Goal: Task Accomplishment & Management: Manage account settings

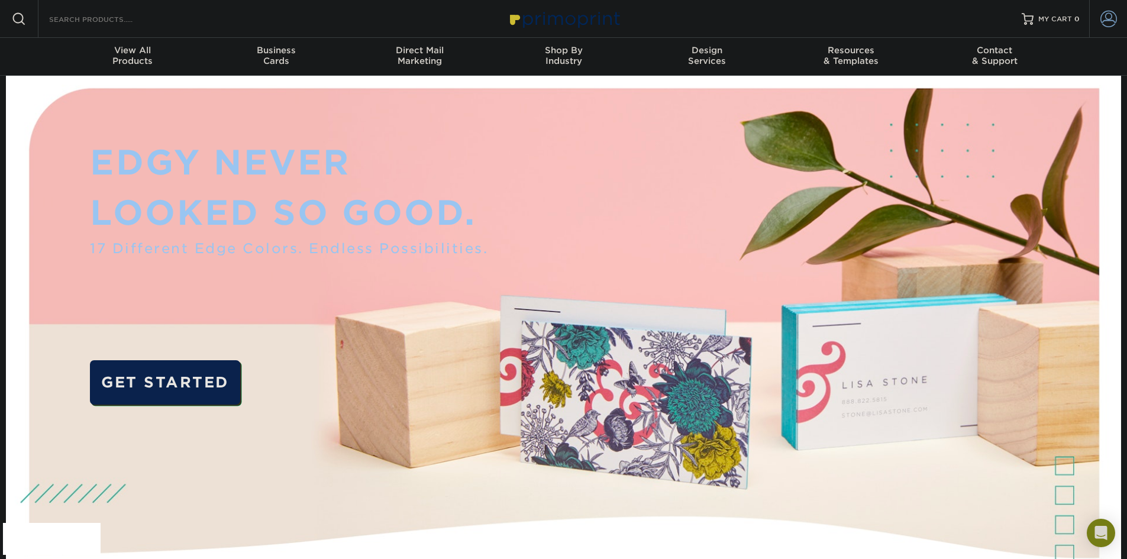
click at [1101, 25] on span at bounding box center [1108, 19] width 17 height 17
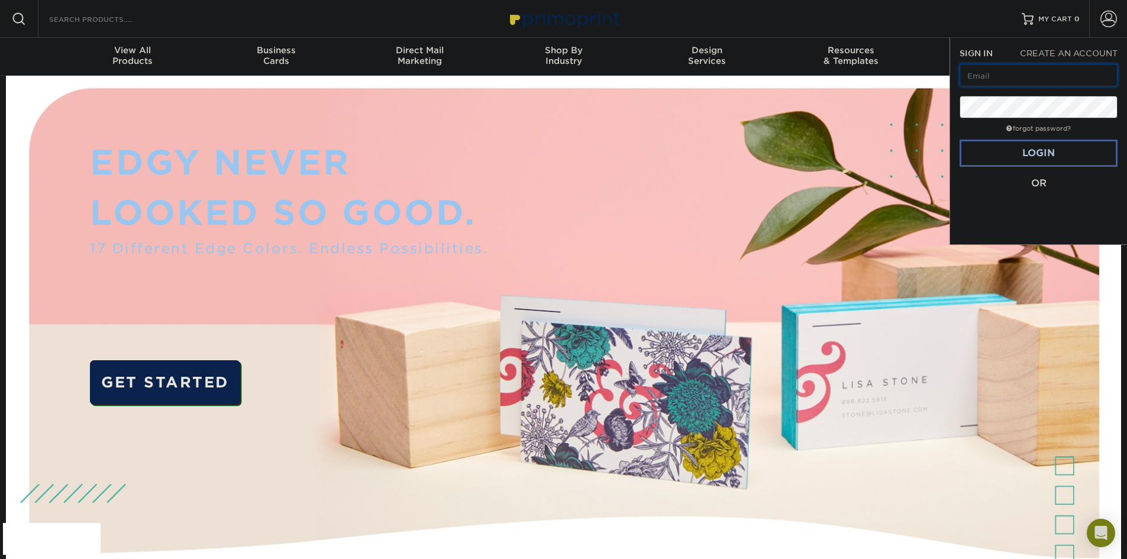
click at [974, 76] on input "text" at bounding box center [1038, 75] width 158 height 22
drag, startPoint x: 1082, startPoint y: 77, endPoint x: 941, endPoint y: 75, distance: 140.8
click at [941, 75] on nav "Resources Menu Search Products Account SIGN IN CREATE AN ACCOUNT [PERSON_NAME][…" at bounding box center [563, 38] width 1127 height 76
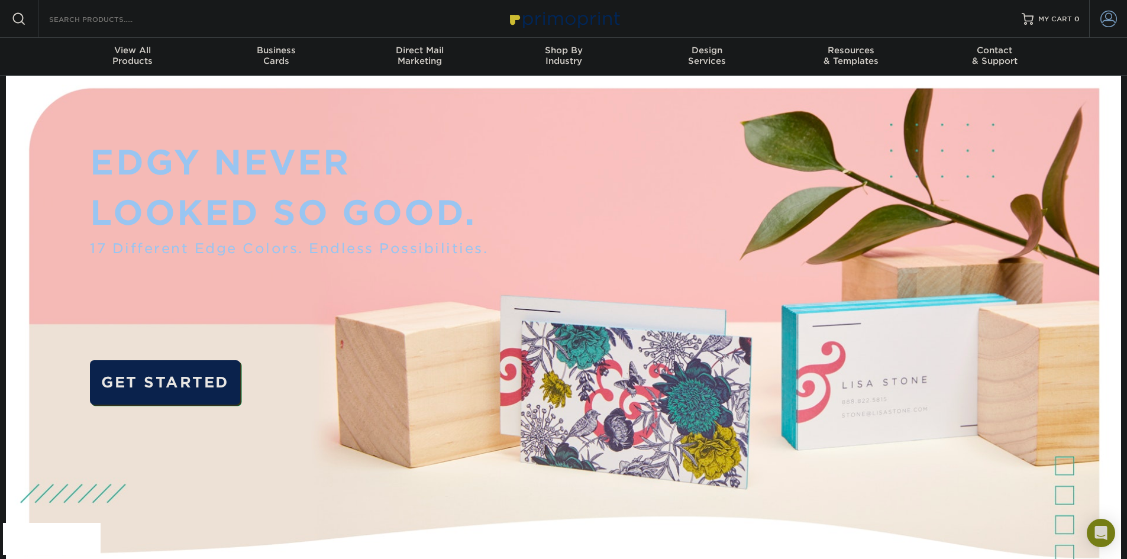
click at [1105, 25] on span at bounding box center [1108, 19] width 17 height 17
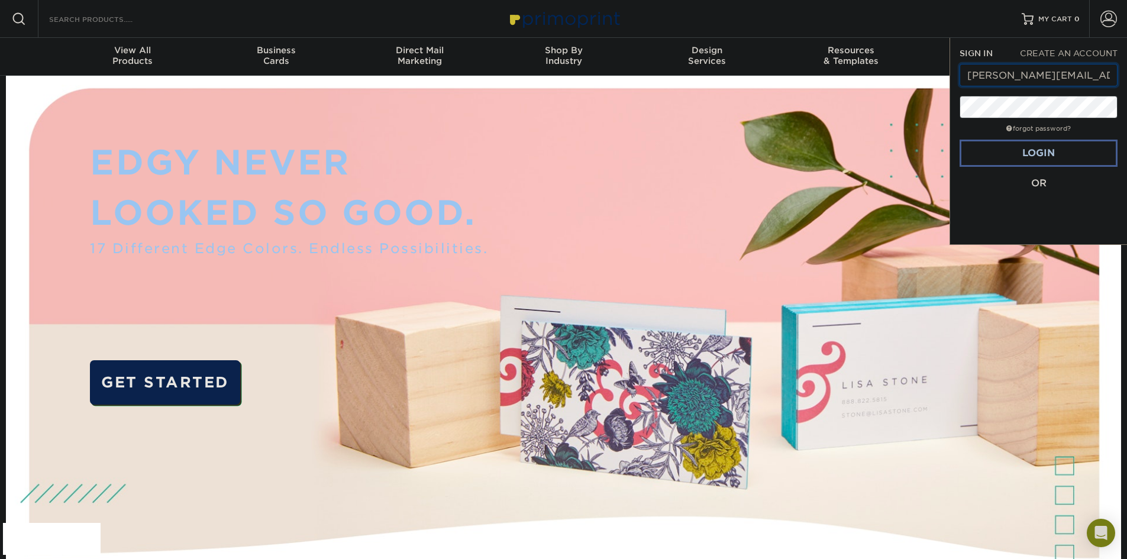
click at [1079, 73] on input "[PERSON_NAME][EMAIL_ADDRESS][DOMAIN_NAME][PERSON_NAME]" at bounding box center [1038, 75] width 158 height 22
type input "k"
click at [1043, 143] on link "Login" at bounding box center [1038, 153] width 158 height 27
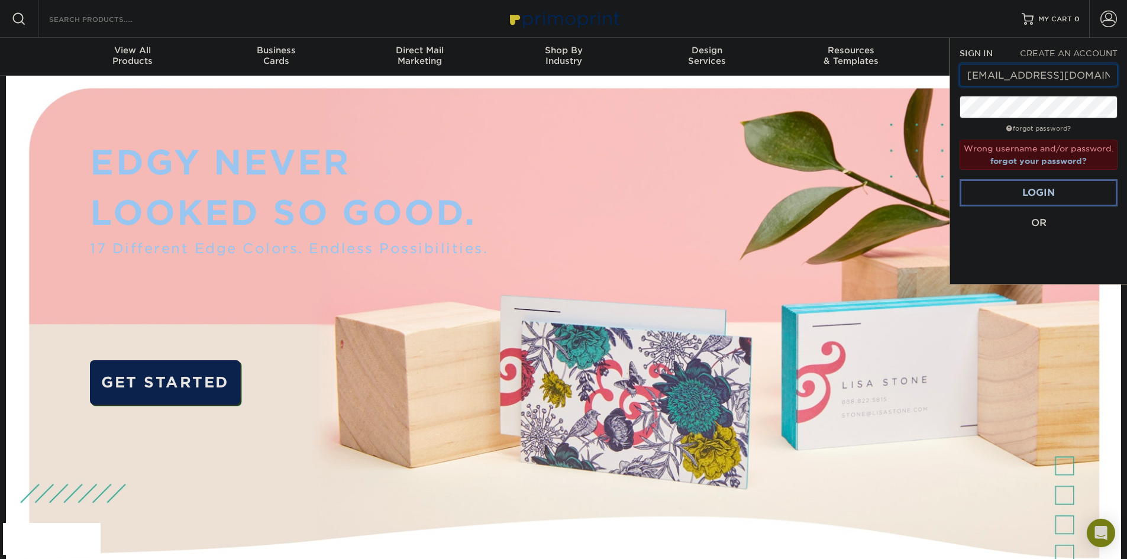
drag, startPoint x: 1104, startPoint y: 78, endPoint x: 945, endPoint y: 72, distance: 159.2
click at [945, 72] on nav "Resources Menu Search Products Account SIGN IN CREATE AN ACCOUNT [EMAIL_ADDRESS…" at bounding box center [563, 38] width 1127 height 76
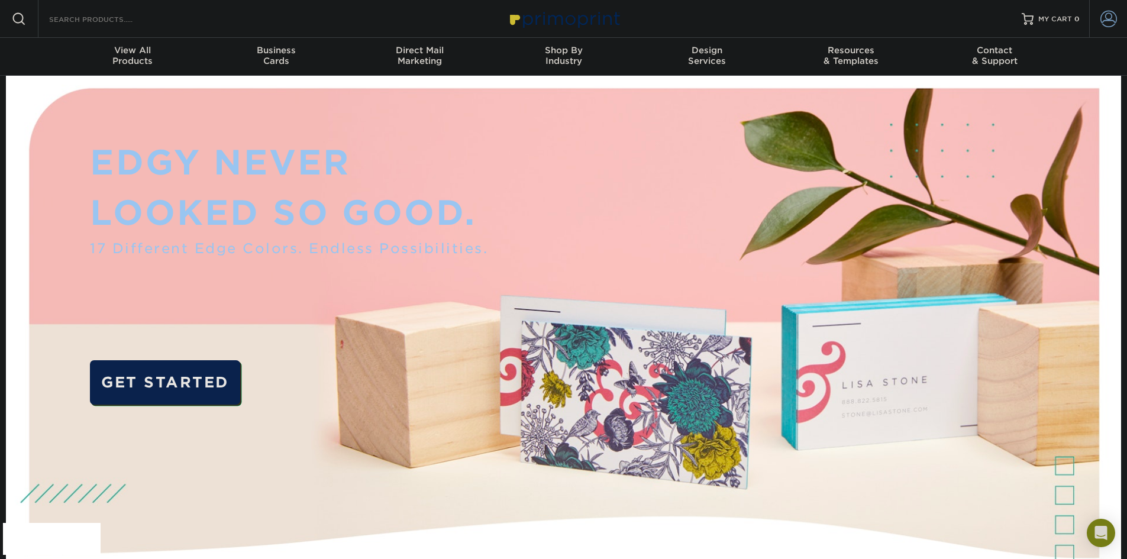
click at [1107, 15] on span at bounding box center [1108, 19] width 17 height 17
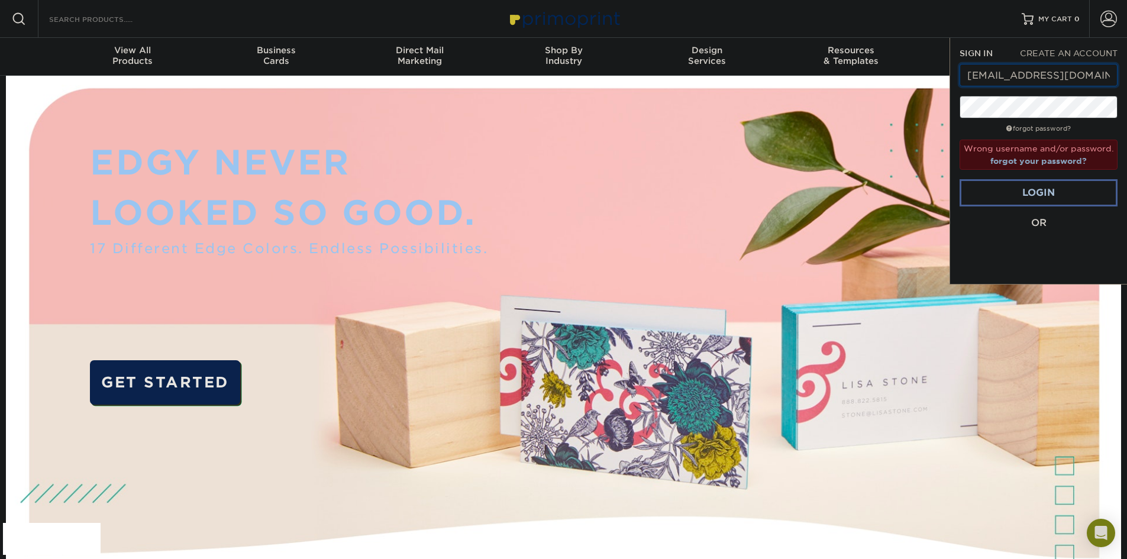
click at [1107, 76] on input "[EMAIL_ADDRESS][DOMAIN_NAME]" at bounding box center [1038, 75] width 158 height 22
type input "m"
click at [1004, 195] on link "Login" at bounding box center [1038, 192] width 158 height 27
click at [755, 27] on div "Resources Menu Search Products Account SIGN IN CREATE AN ACCOUNT [PERSON_NAME][…" at bounding box center [563, 19] width 1127 height 38
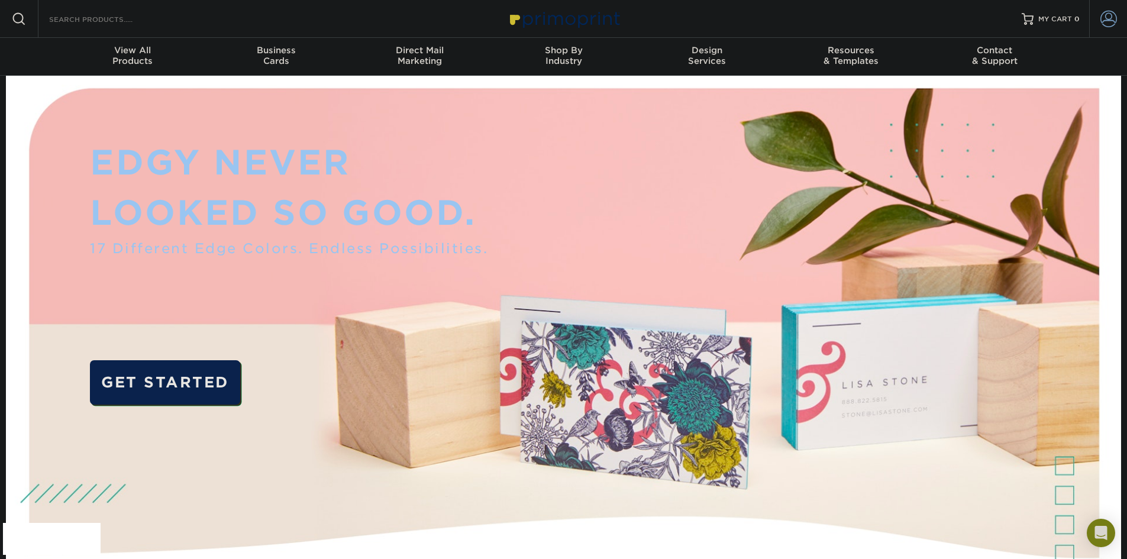
click at [1105, 24] on span at bounding box center [1108, 19] width 17 height 17
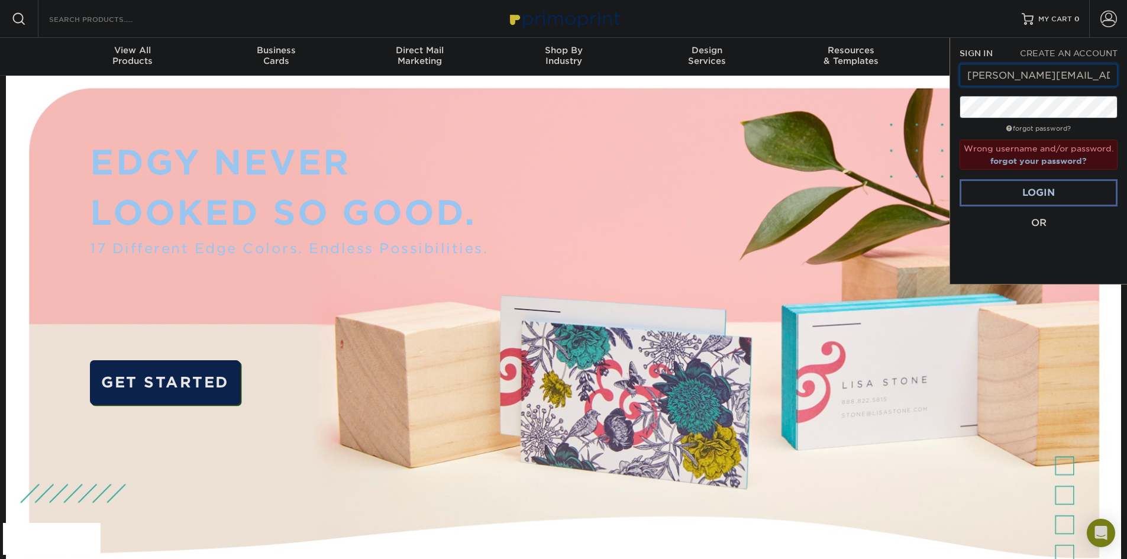
drag, startPoint x: 1099, startPoint y: 76, endPoint x: 930, endPoint y: 76, distance: 168.6
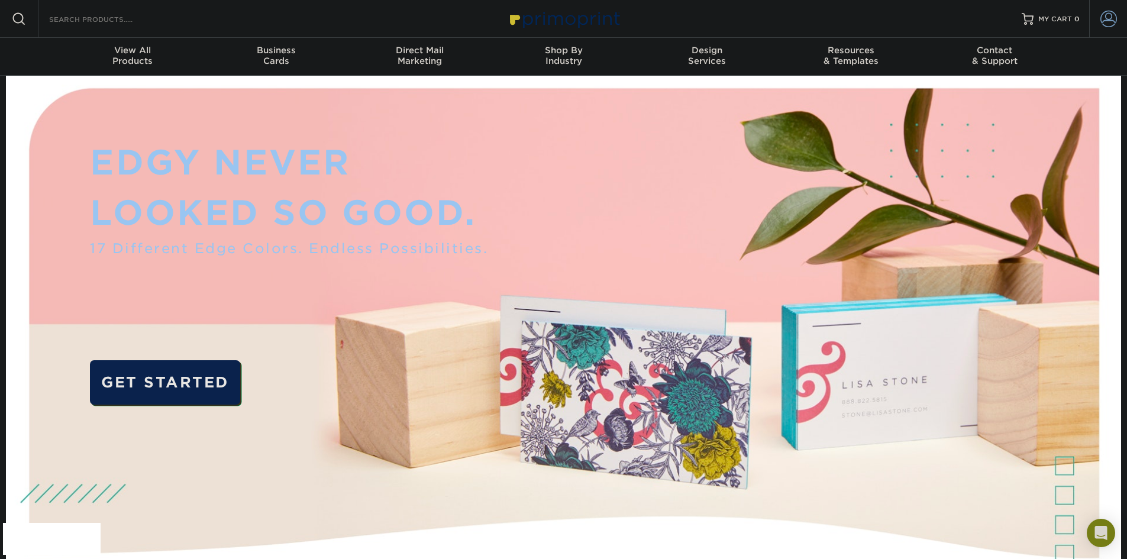
click at [1100, 18] on span at bounding box center [1108, 19] width 17 height 17
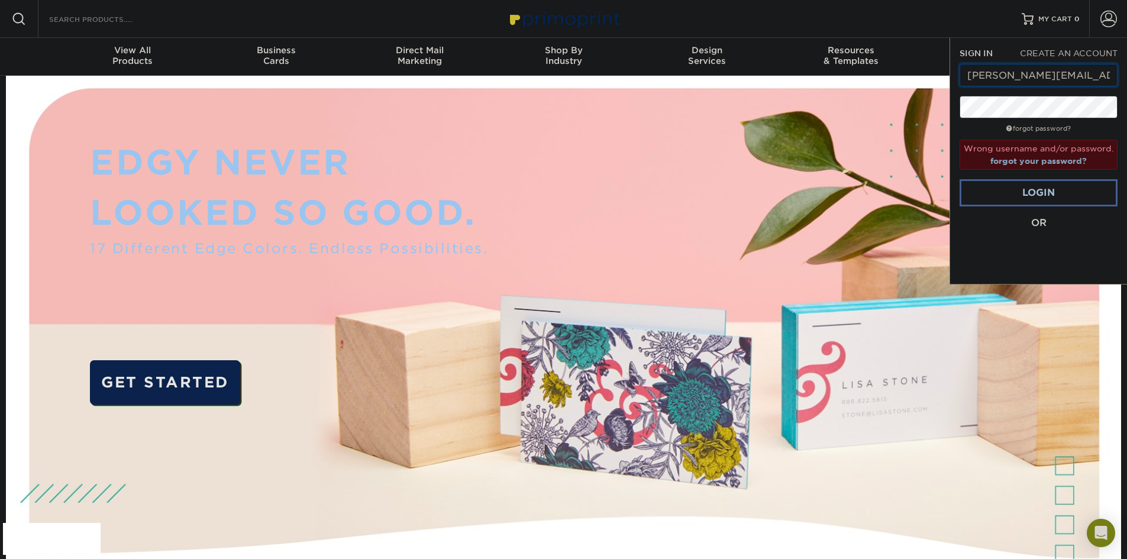
click at [1083, 76] on input "[PERSON_NAME][EMAIL_ADDRESS][DOMAIN_NAME][PERSON_NAME]" at bounding box center [1038, 75] width 158 height 22
type input "k"
click at [722, 20] on div "Resources Menu Search Products Account SIGN IN CREATE AN ACCOUNT [EMAIL_ADDRESS…" at bounding box center [563, 19] width 1127 height 38
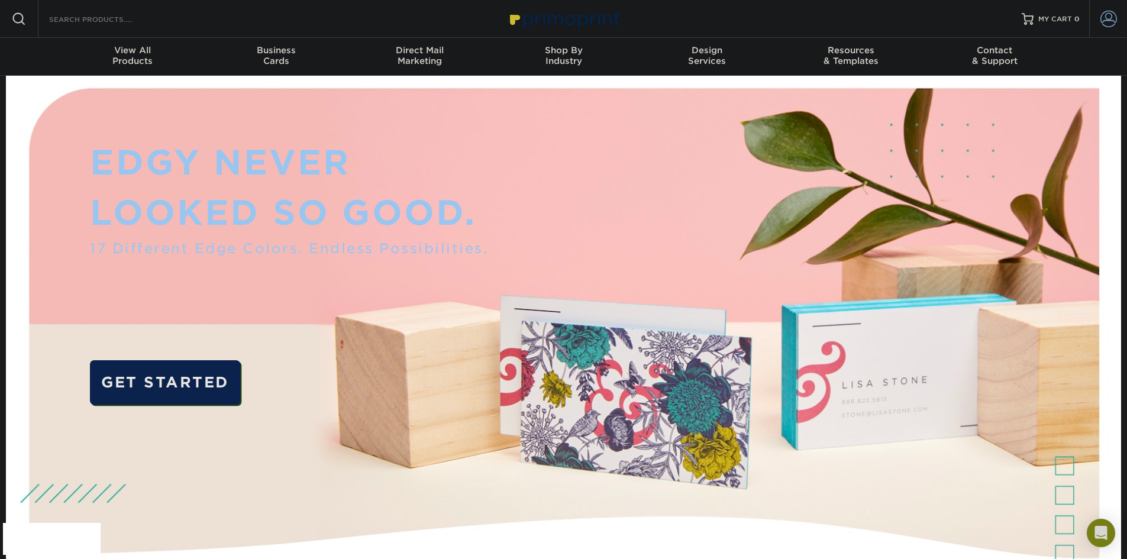
click at [1109, 18] on span at bounding box center [1108, 19] width 17 height 17
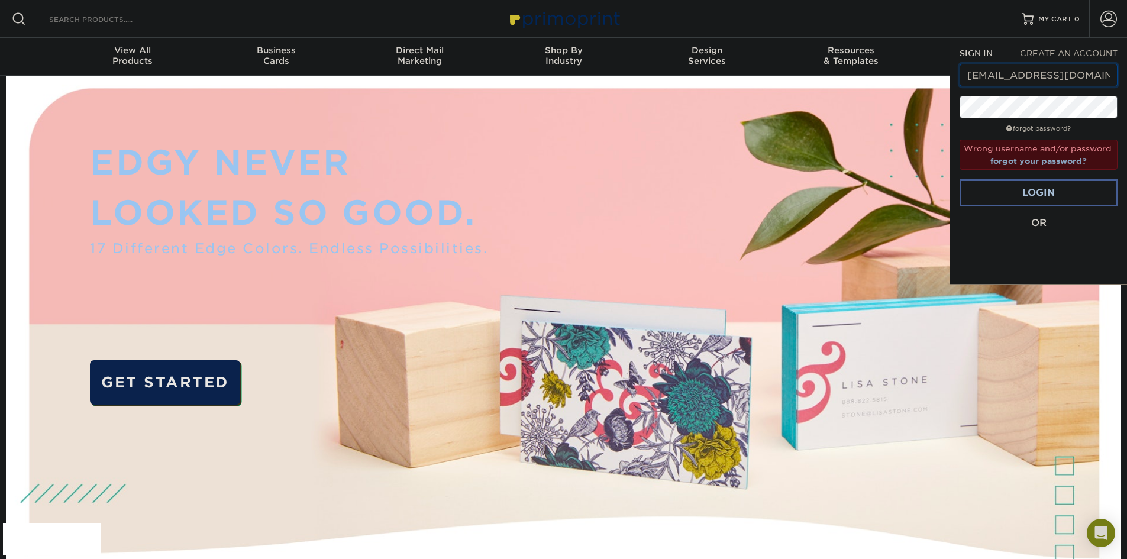
drag, startPoint x: 1106, startPoint y: 71, endPoint x: 953, endPoint y: 76, distance: 152.7
click at [953, 76] on div "SIGN IN CREATE AN ACCOUNT [EMAIL_ADDRESS][DOMAIN_NAME] forgot password? Wrong u…" at bounding box center [1037, 161] width 177 height 247
type input "[PERSON_NAME][EMAIL_ADDRESS][DOMAIN_NAME][PERSON_NAME]"
click at [1034, 160] on link "forgot your password?" at bounding box center [1038, 160] width 96 height 9
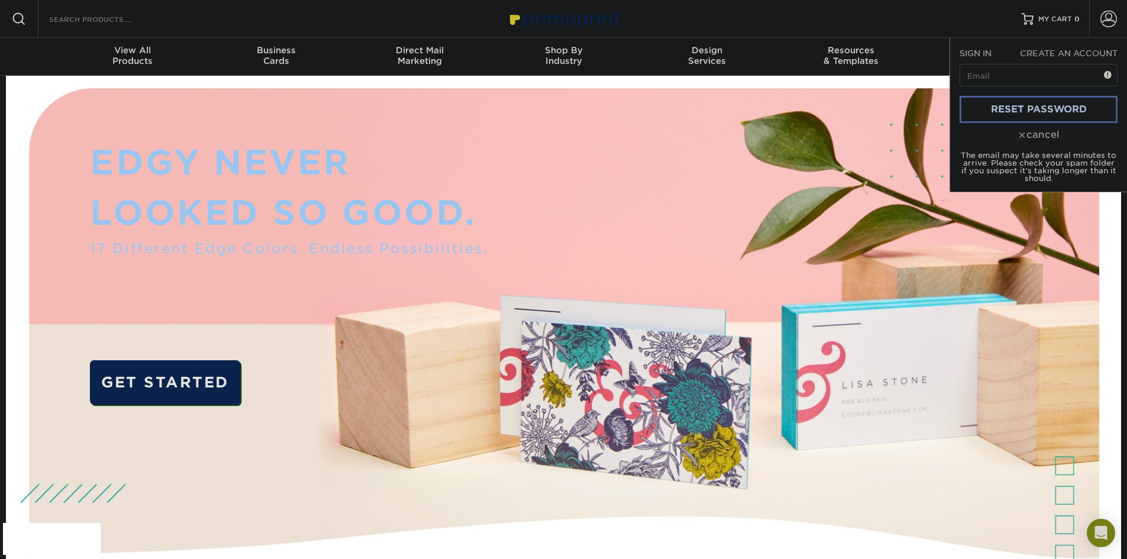
click at [1031, 132] on div "cancel" at bounding box center [1038, 135] width 158 height 14
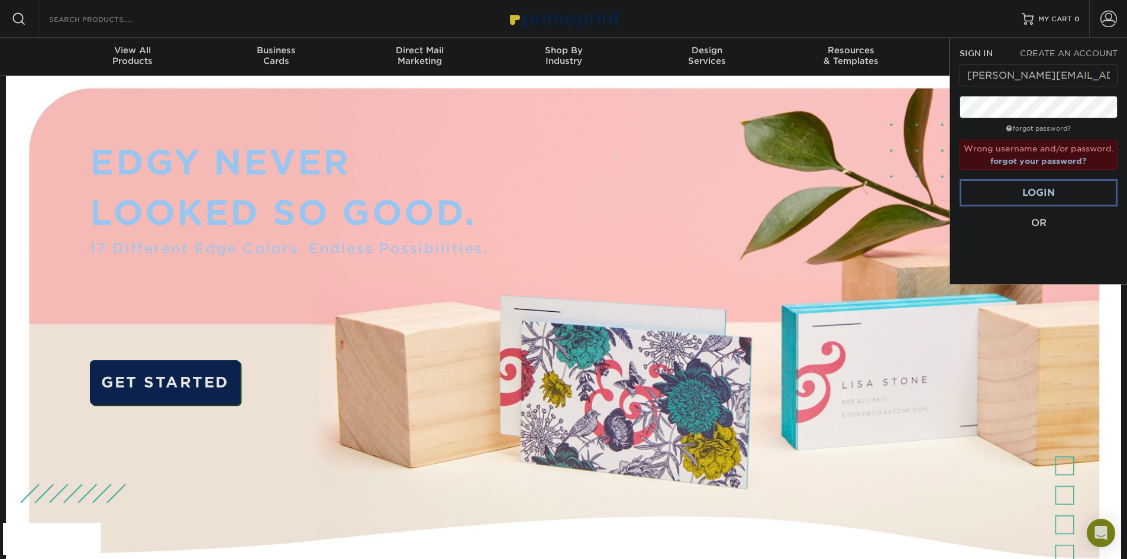
click at [672, 20] on div "Resources Menu Search Products Account SIGN IN CREATE AN ACCOUNT [PERSON_NAME][…" at bounding box center [563, 19] width 1127 height 38
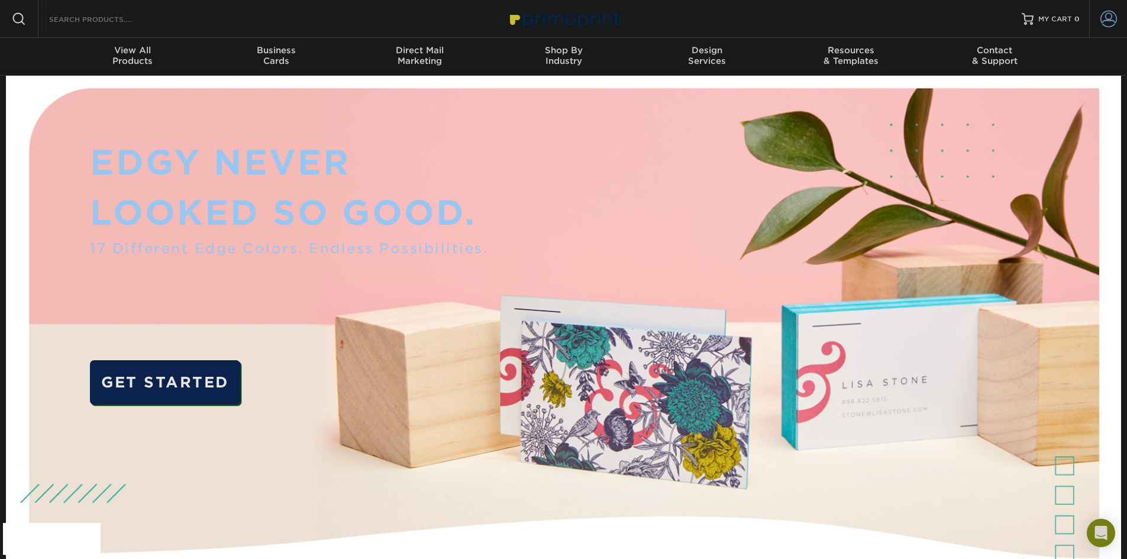
click at [1103, 20] on span at bounding box center [1108, 19] width 17 height 17
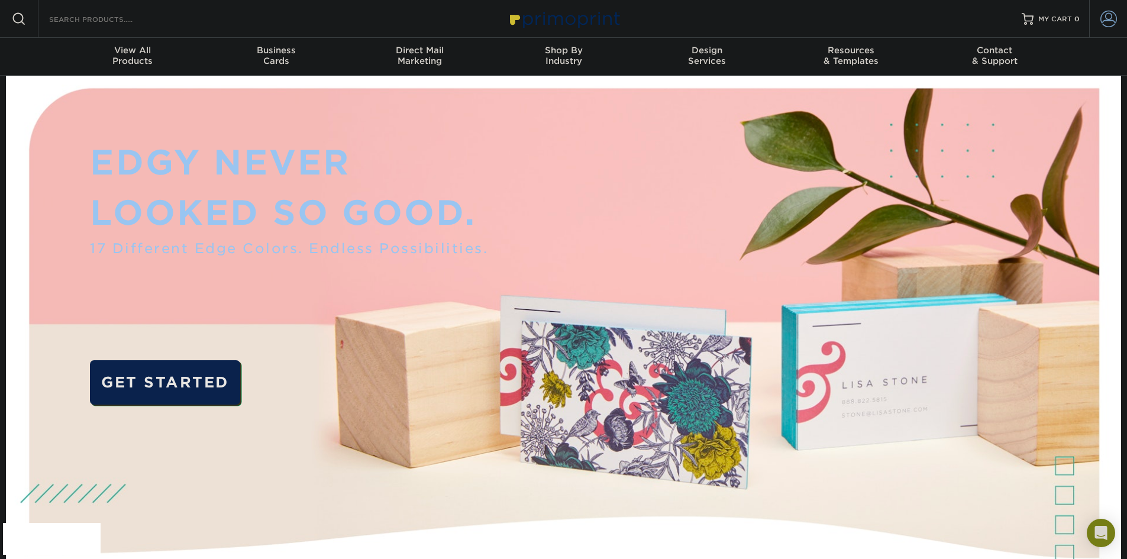
click at [1105, 21] on span at bounding box center [1108, 19] width 17 height 17
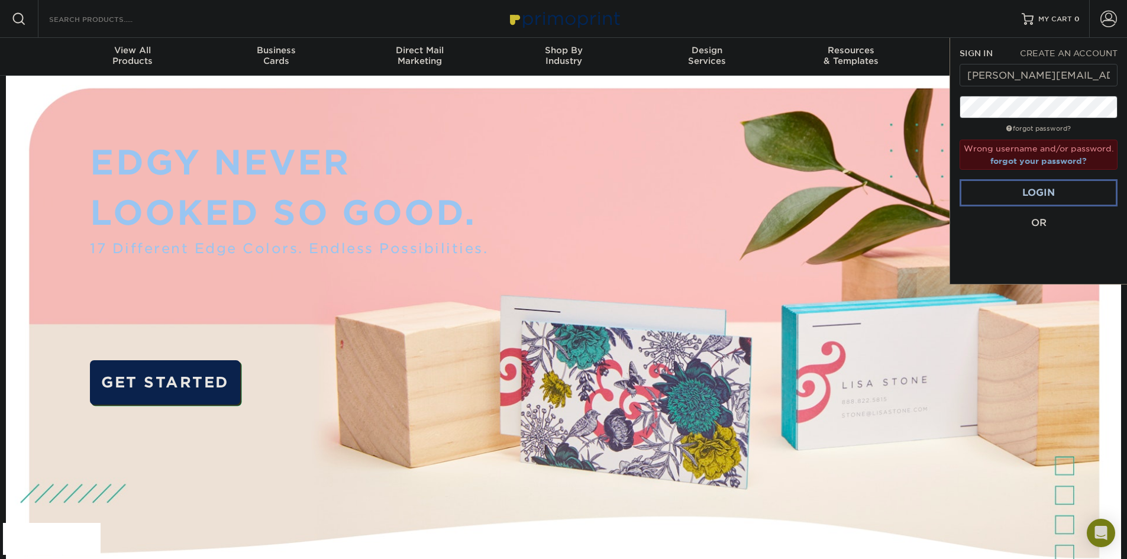
click at [1018, 162] on link "forgot your password?" at bounding box center [1038, 160] width 96 height 9
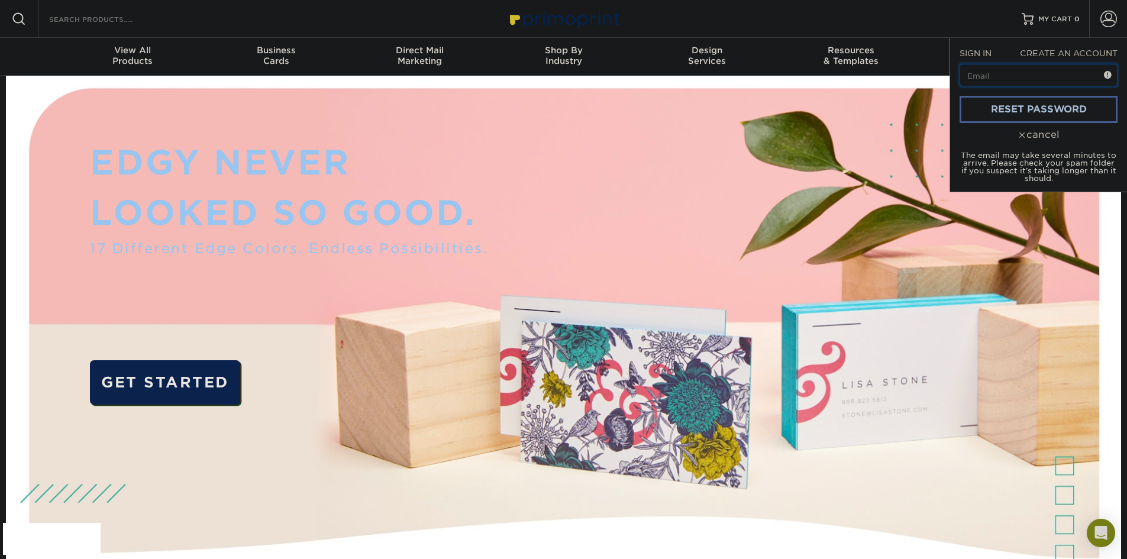
click at [1008, 77] on input "text" at bounding box center [1038, 75] width 158 height 22
type input "[PERSON_NAME][EMAIL_ADDRESS][DOMAIN_NAME][PERSON_NAME]"
click at [984, 112] on link "reset password" at bounding box center [1038, 109] width 158 height 27
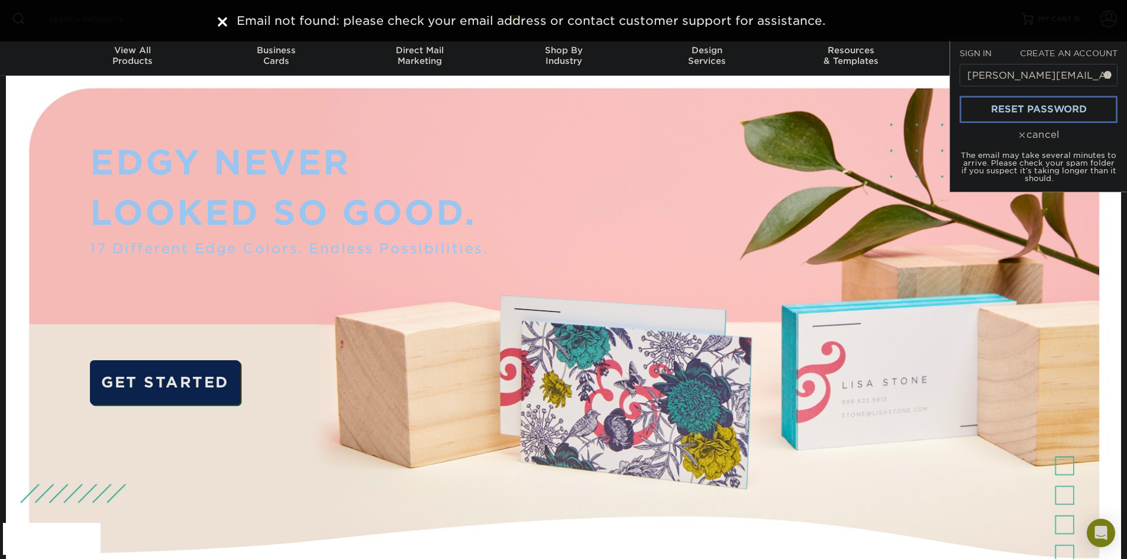
click at [1039, 132] on div "cancel" at bounding box center [1038, 135] width 158 height 14
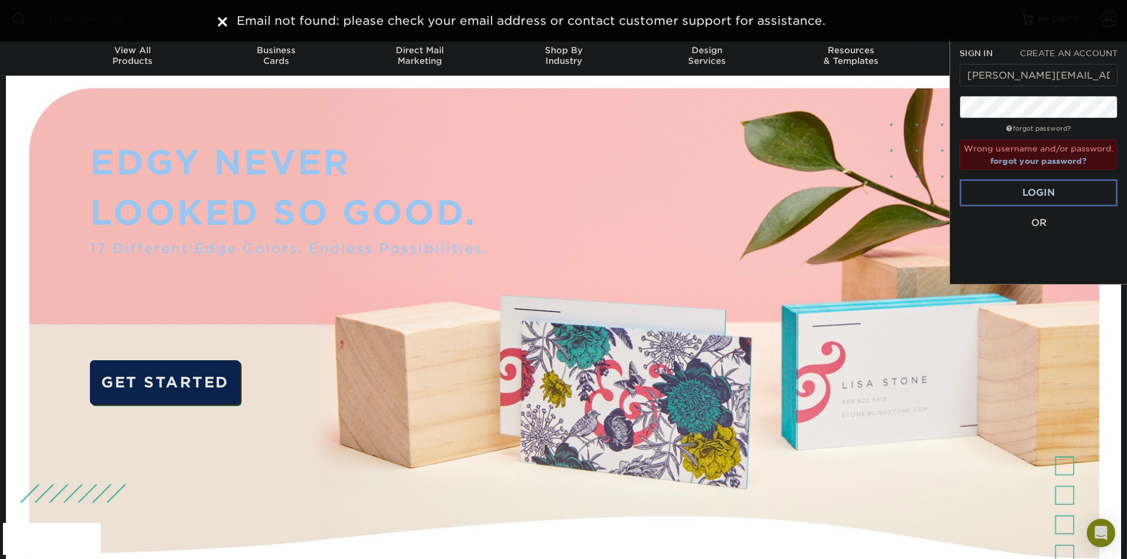
click at [223, 21] on div "Email not found: please check your email address or contact customer support fo…" at bounding box center [564, 21] width 710 height 18
